Goal: Transaction & Acquisition: Purchase product/service

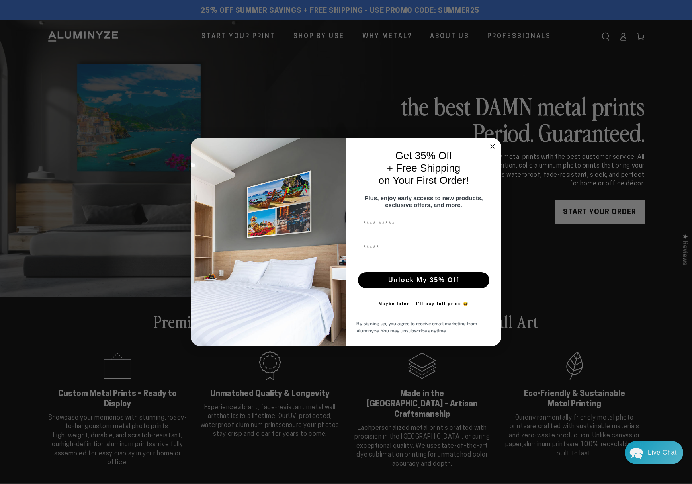
click at [494, 145] on circle "Close dialog" at bounding box center [492, 146] width 9 height 9
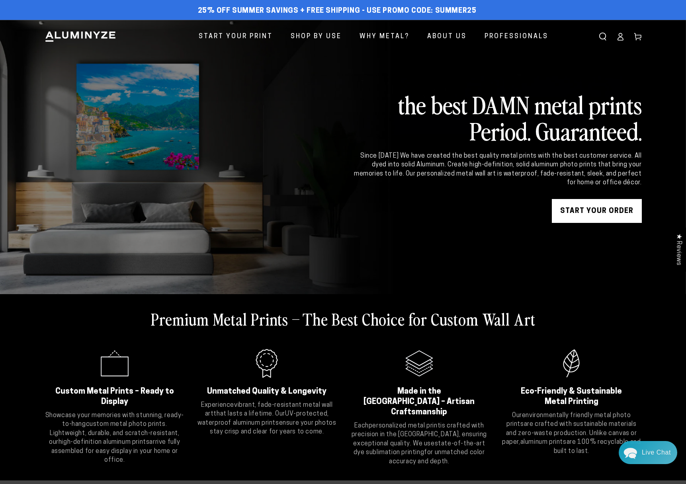
click at [604, 207] on link "START YOUR Order" at bounding box center [597, 211] width 90 height 24
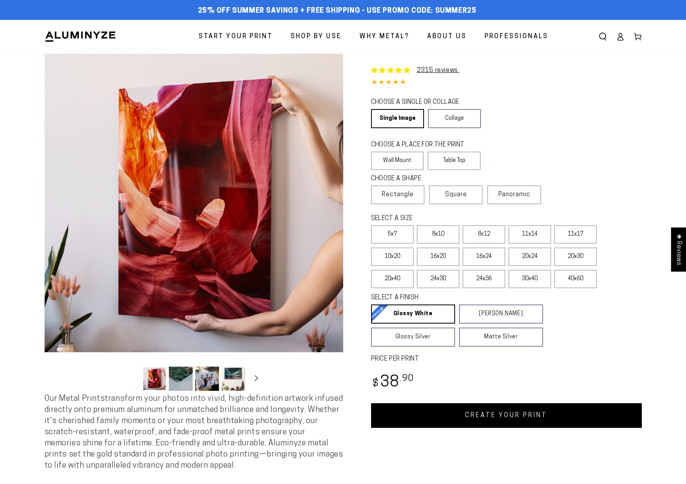
select select "**********"
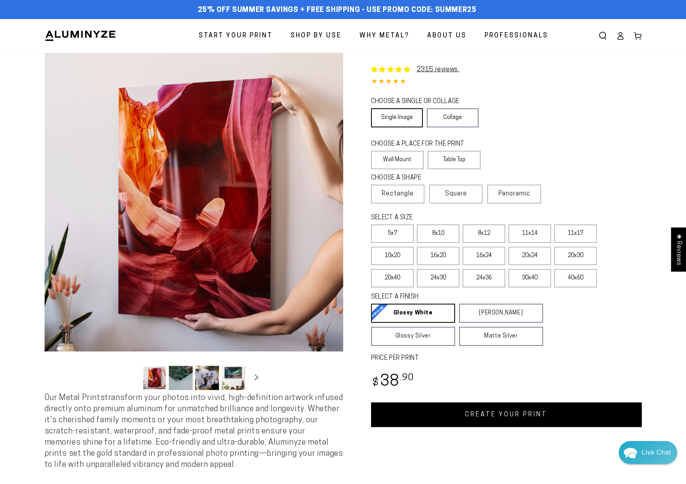
click at [394, 118] on link "Single Image" at bounding box center [397, 117] width 52 height 19
click at [409, 111] on link "Single Image" at bounding box center [397, 117] width 52 height 19
click at [396, 157] on label "Wall Mount" at bounding box center [397, 160] width 53 height 18
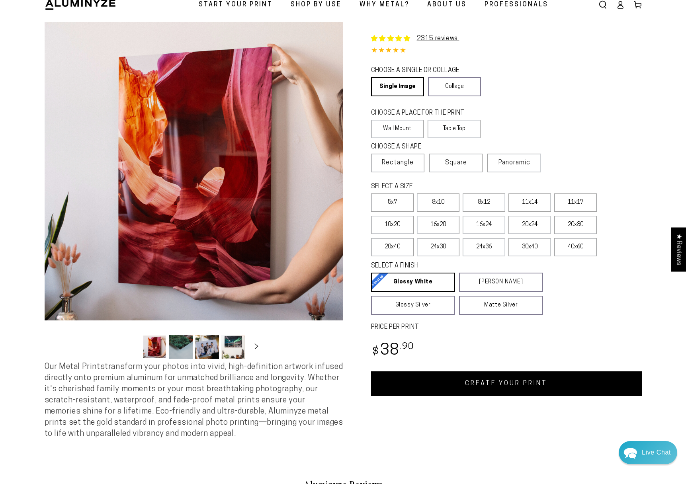
scroll to position [38, 0]
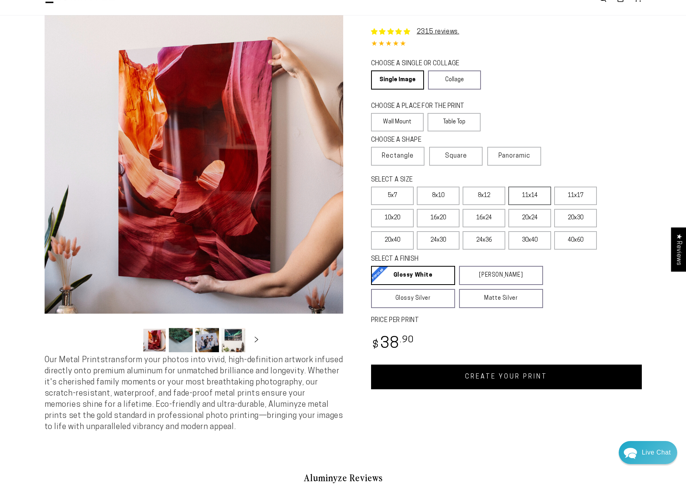
click at [540, 200] on label "11x14" at bounding box center [530, 196] width 43 height 18
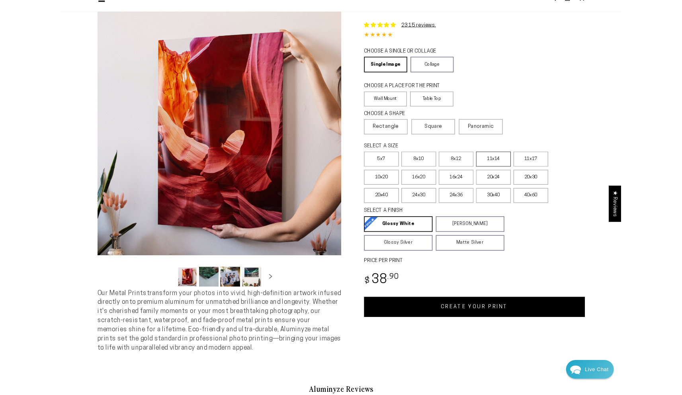
scroll to position [36, 0]
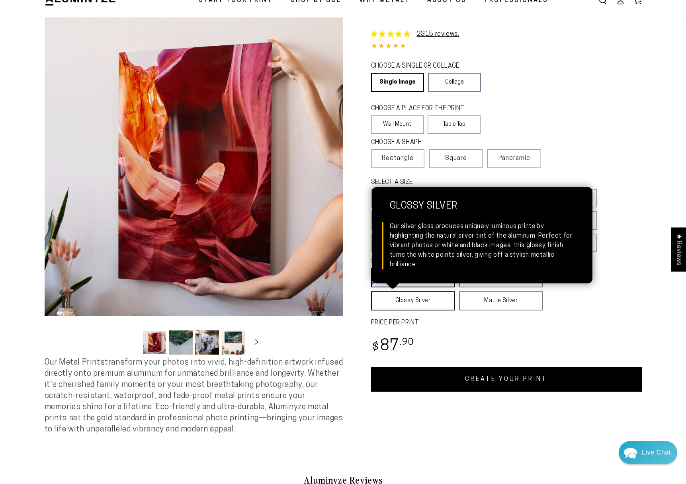
click at [445, 299] on link "Glossy Silver Glossy Silver Our silver gloss produces uniquely luminous prints …" at bounding box center [413, 301] width 84 height 19
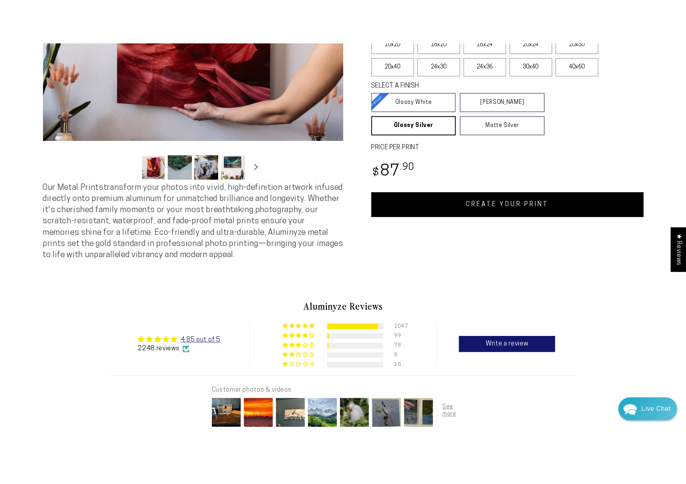
scroll to position [257, 0]
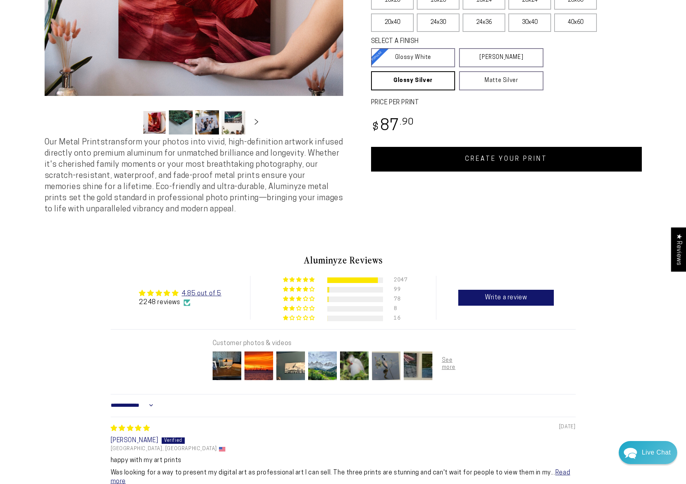
click at [495, 124] on div "Regular price $ 87 .90 Regular price Sale price $ 87 .90" at bounding box center [506, 128] width 271 height 24
